Goal: Find specific page/section: Find specific page/section

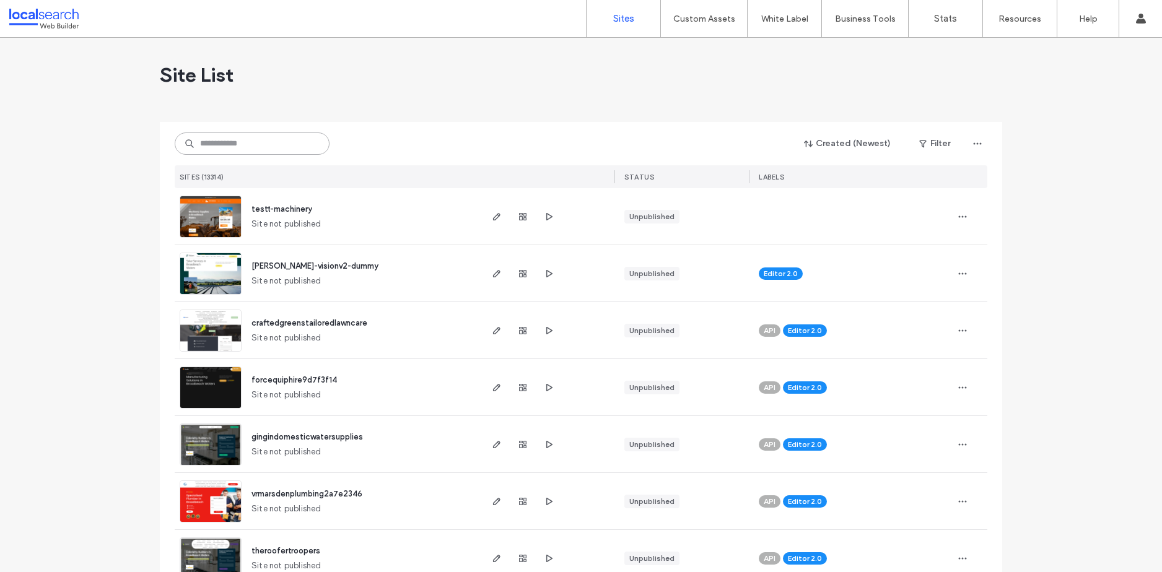
click at [253, 148] on input at bounding box center [252, 144] width 155 height 22
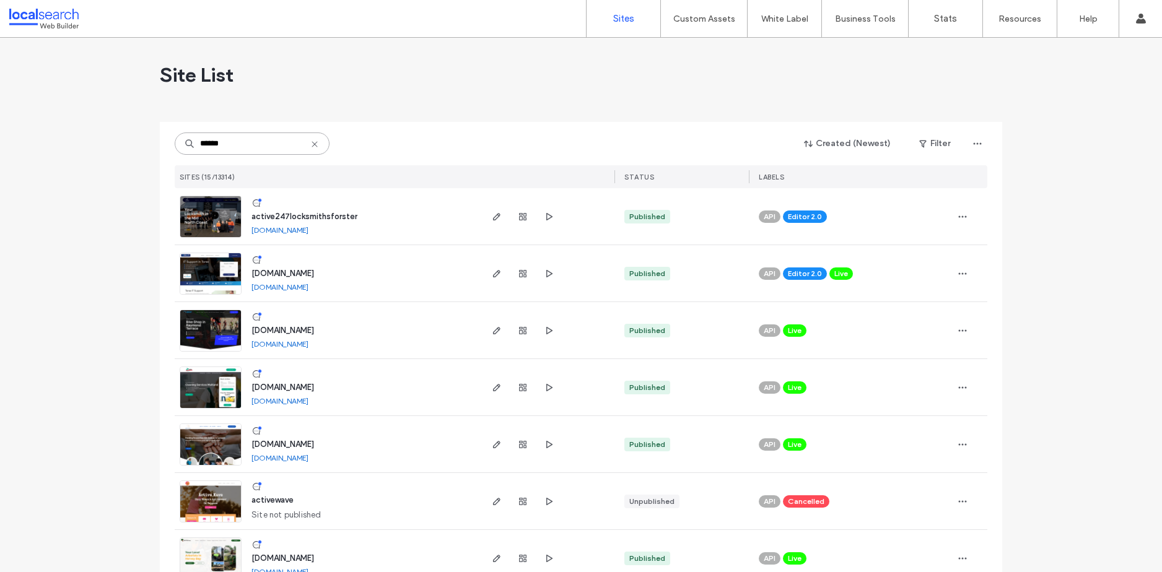
type input "******"
click at [274, 329] on span "www.activecycles.com.au" at bounding box center [282, 330] width 63 height 9
